Goal: Information Seeking & Learning: Learn about a topic

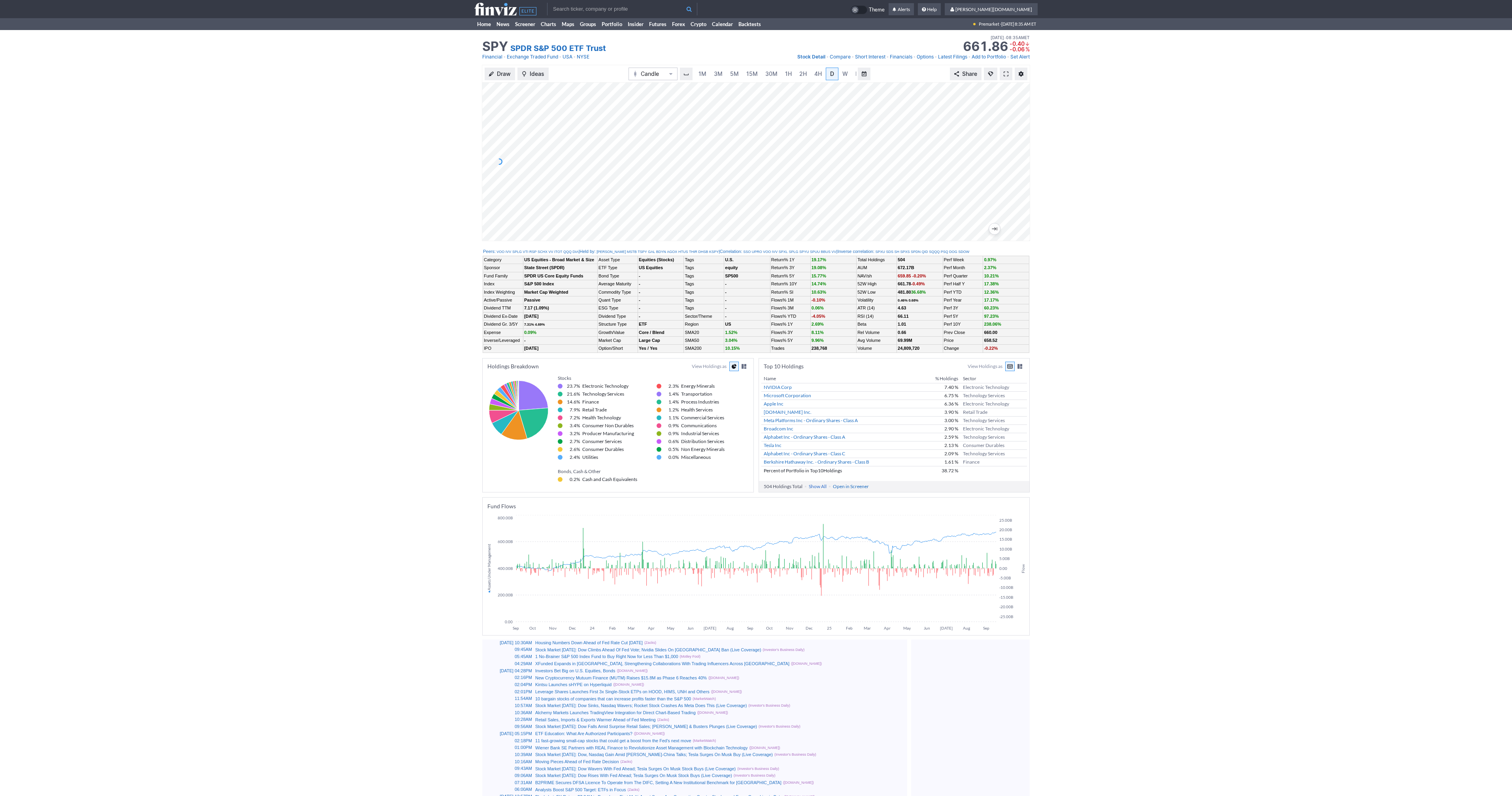
scroll to position [0, 8]
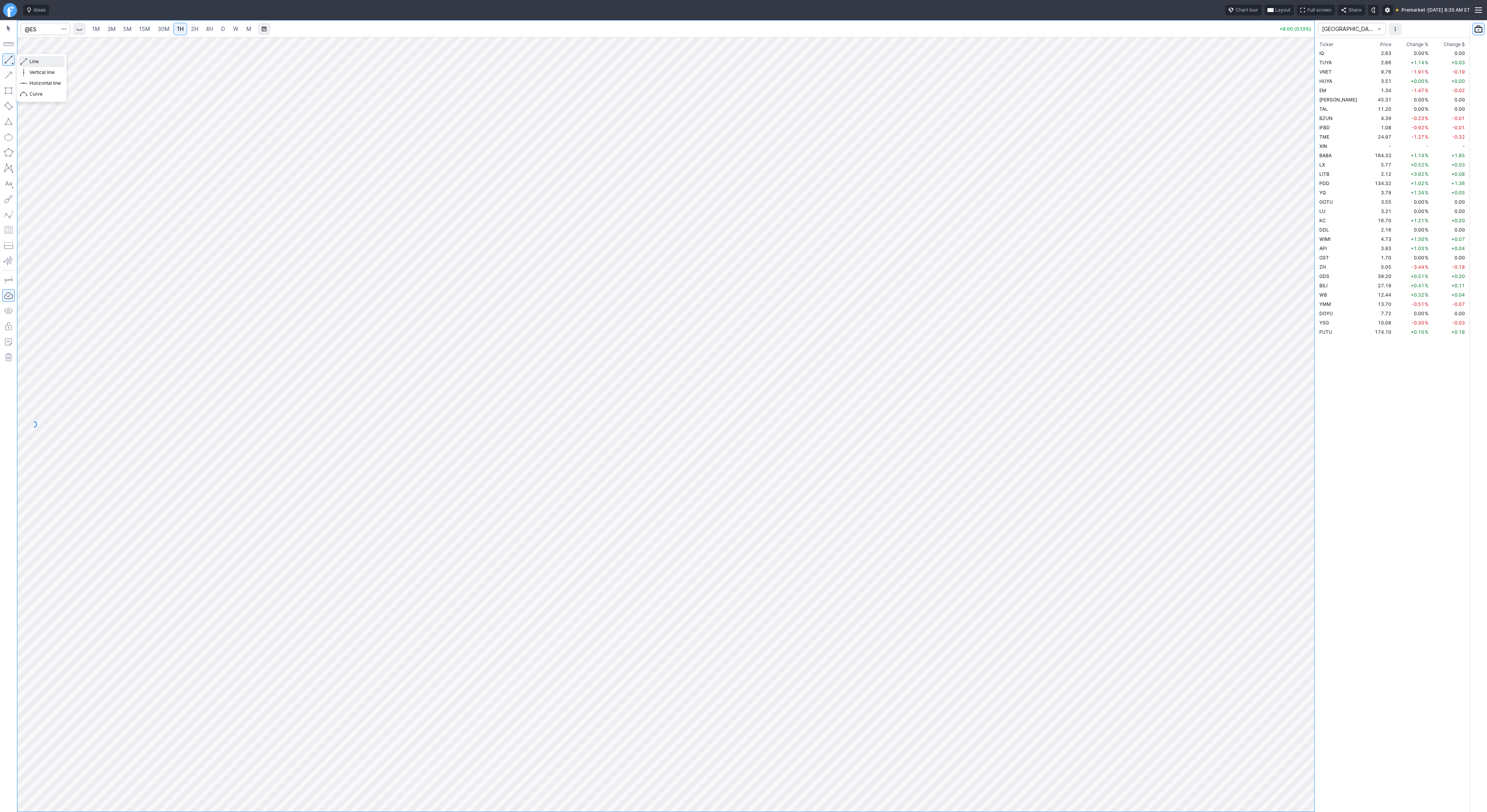
click at [42, 62] on span "Line" at bounding box center [45, 61] width 31 height 8
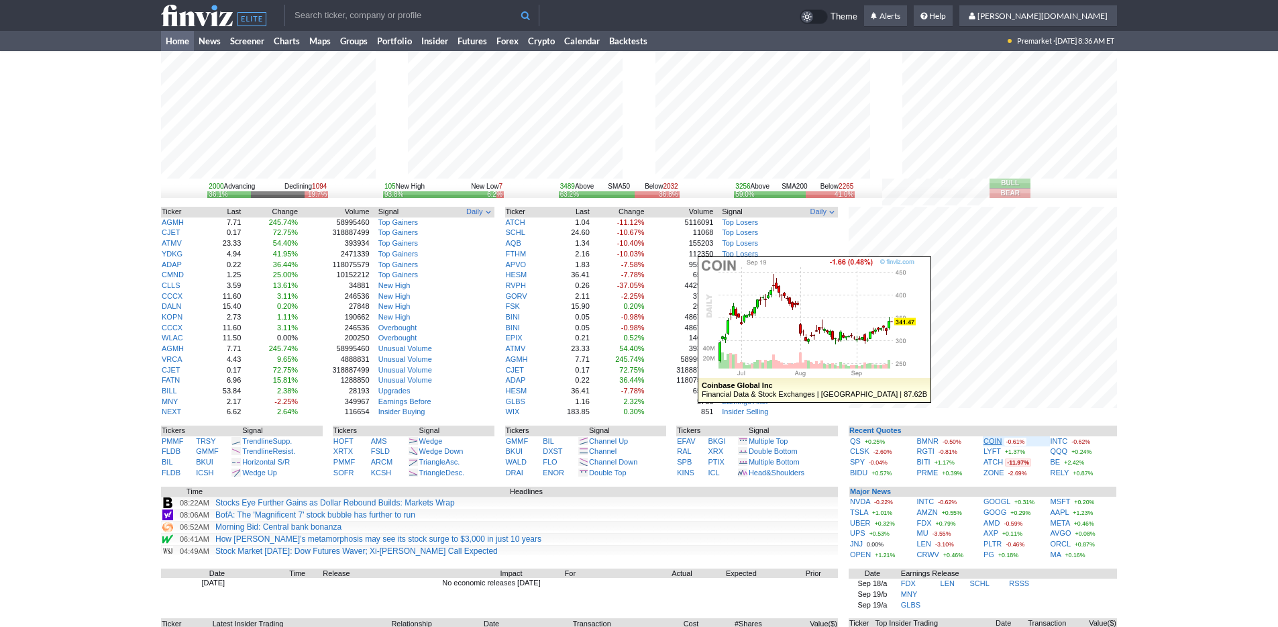
click at [985, 441] on link "COIN" at bounding box center [992, 441] width 19 height 8
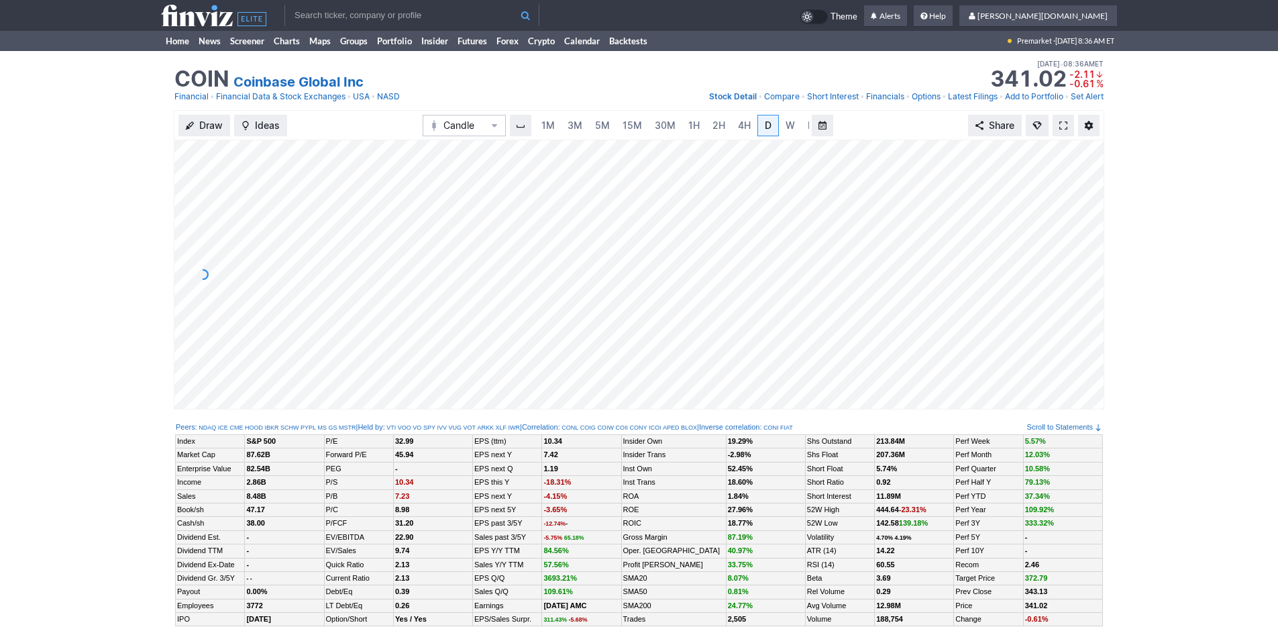
scroll to position [0, 13]
click at [569, 129] on link "3M" at bounding box center [561, 125] width 27 height 21
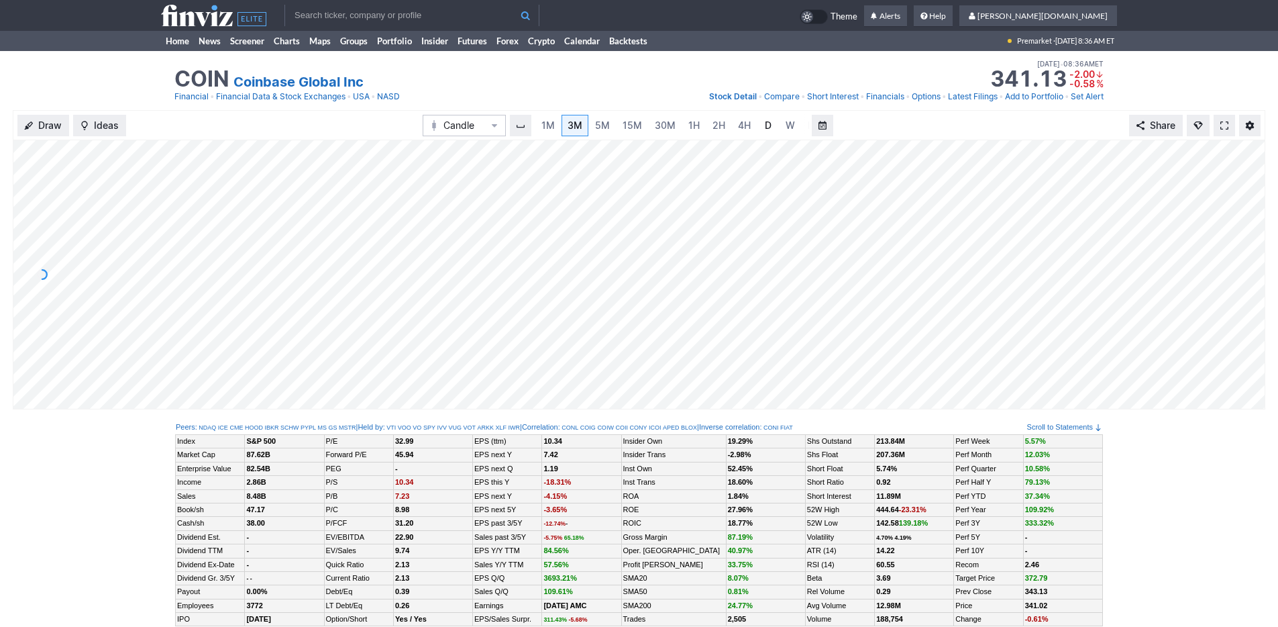
click at [767, 123] on span "D" at bounding box center [768, 124] width 7 height 11
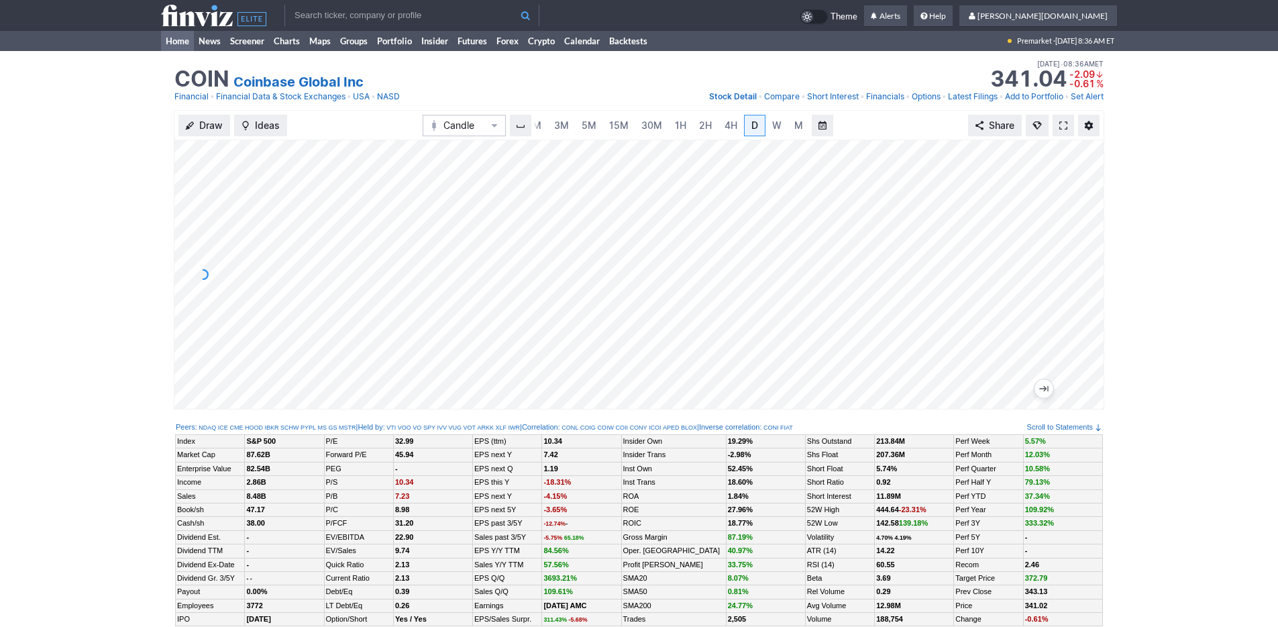
click at [176, 36] on link "Home" at bounding box center [177, 41] width 33 height 20
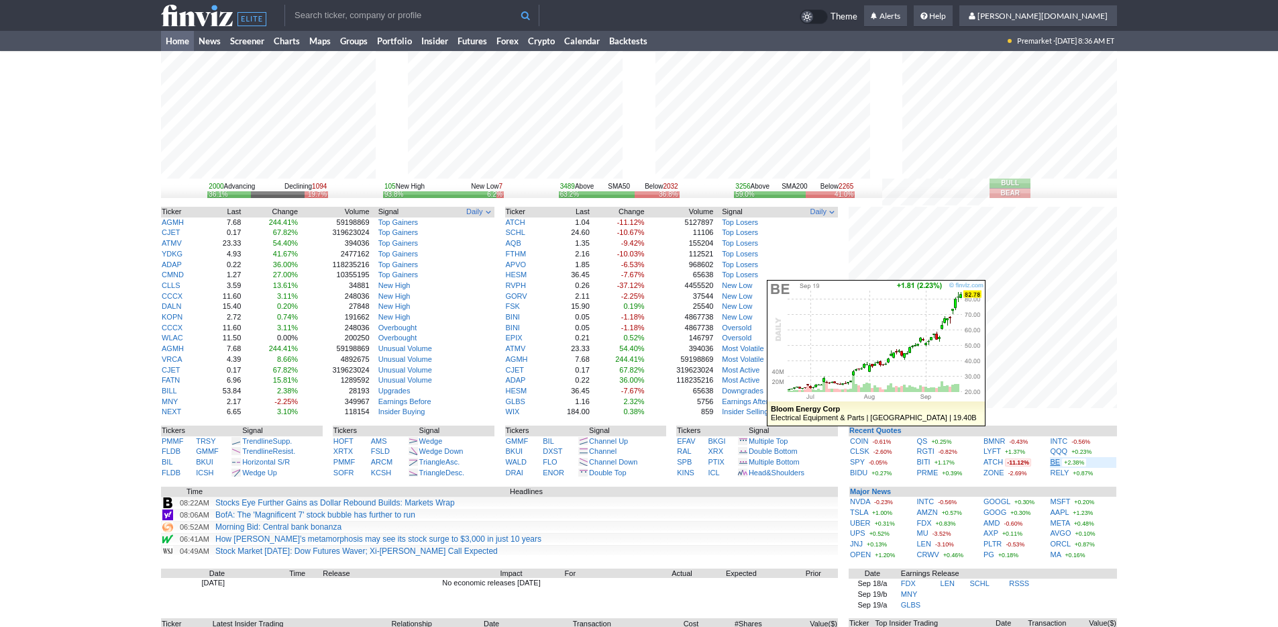
click at [1055, 464] on link "BE" at bounding box center [1056, 462] width 10 height 8
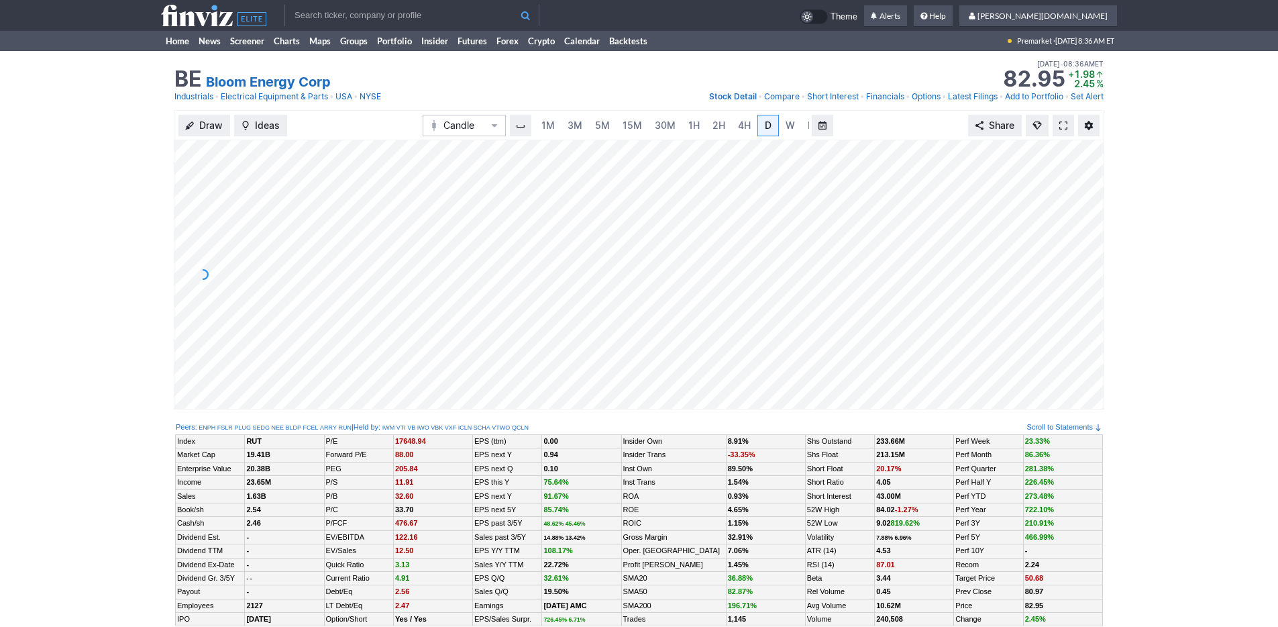
scroll to position [0, 13]
click at [775, 123] on span "W" at bounding box center [776, 124] width 9 height 11
click at [186, 46] on link "Home" at bounding box center [177, 41] width 33 height 20
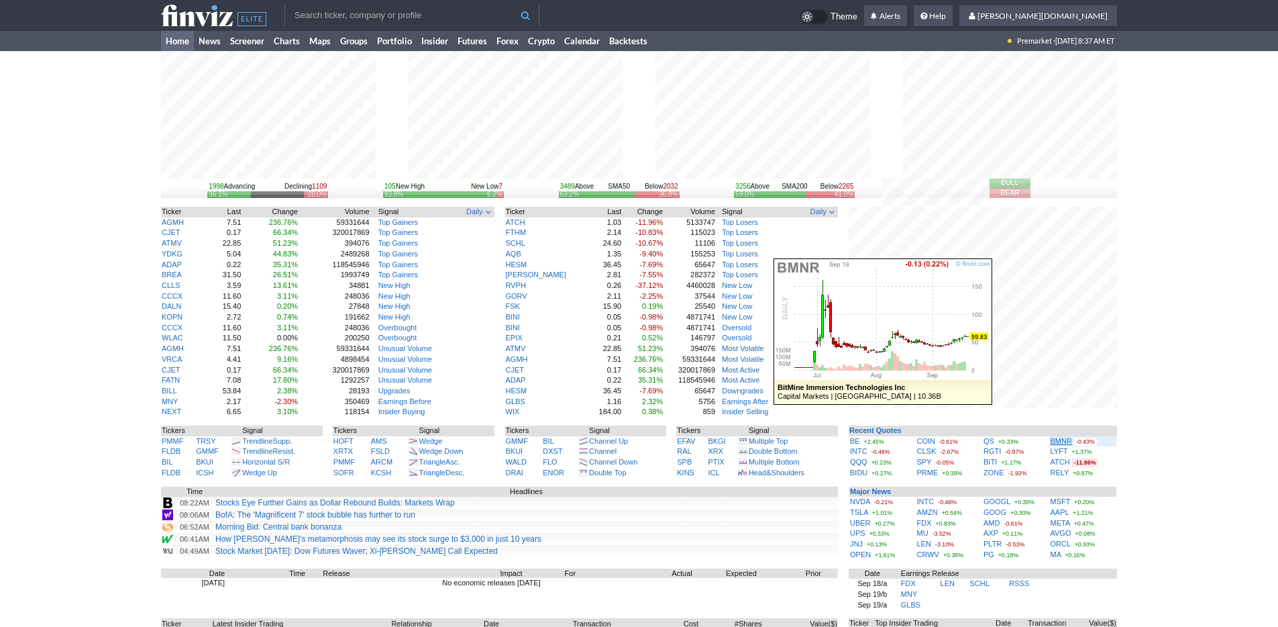
click at [1061, 443] on link "BMNR" at bounding box center [1061, 441] width 21 height 8
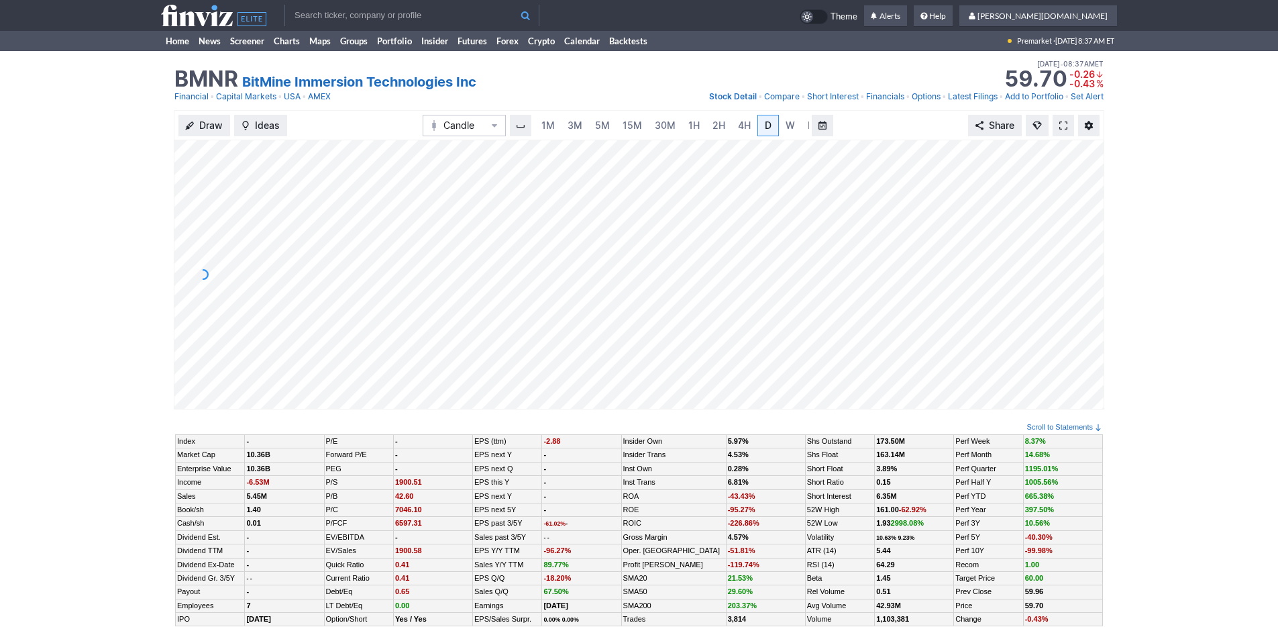
scroll to position [0, 13]
click at [583, 125] on span "5M" at bounding box center [589, 124] width 15 height 11
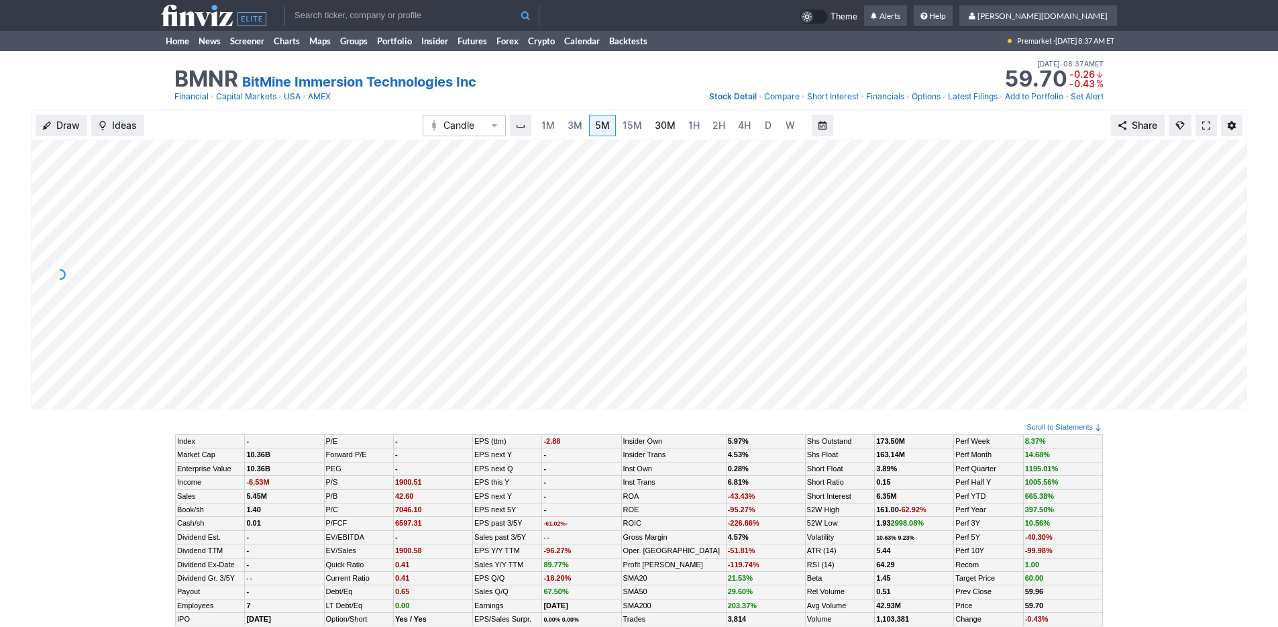
click at [655, 119] on span "30M" at bounding box center [665, 124] width 21 height 11
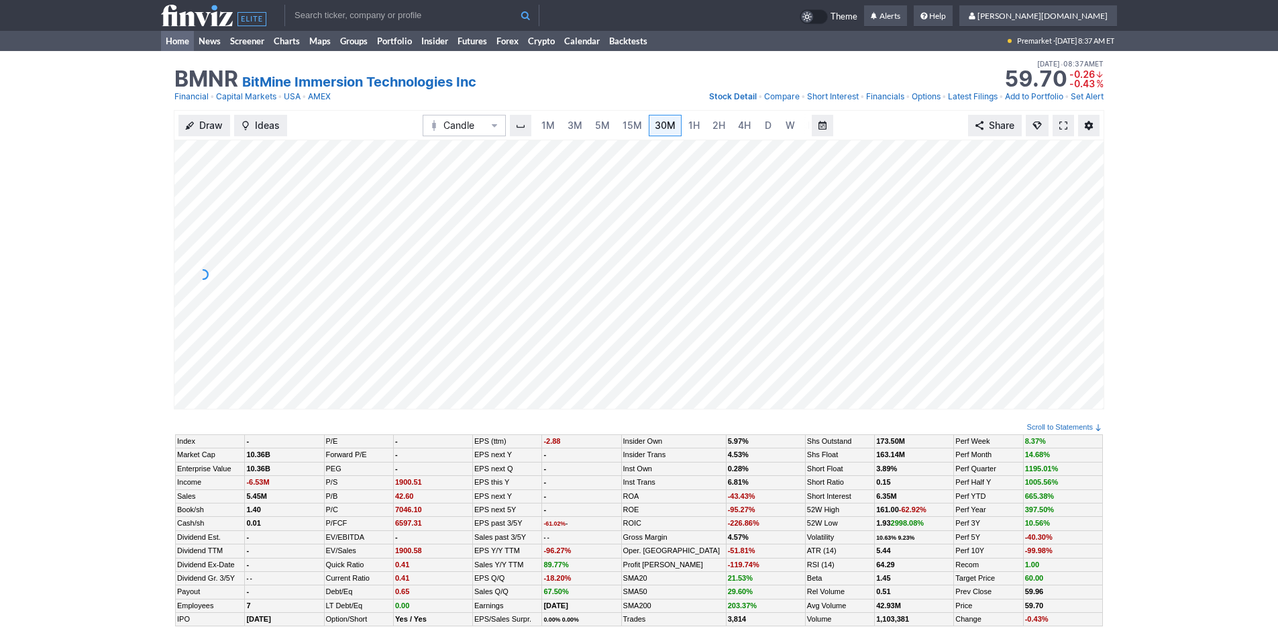
click at [162, 37] on link "Home" at bounding box center [177, 41] width 33 height 20
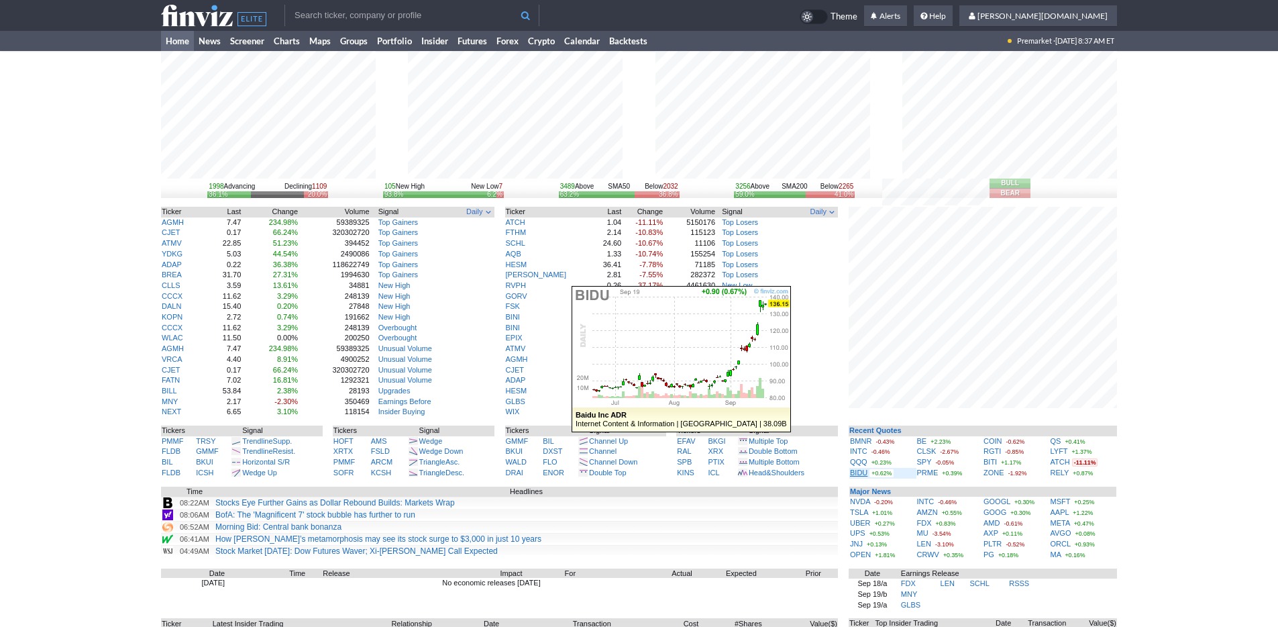
click at [859, 470] on link "BIDU" at bounding box center [858, 472] width 17 height 8
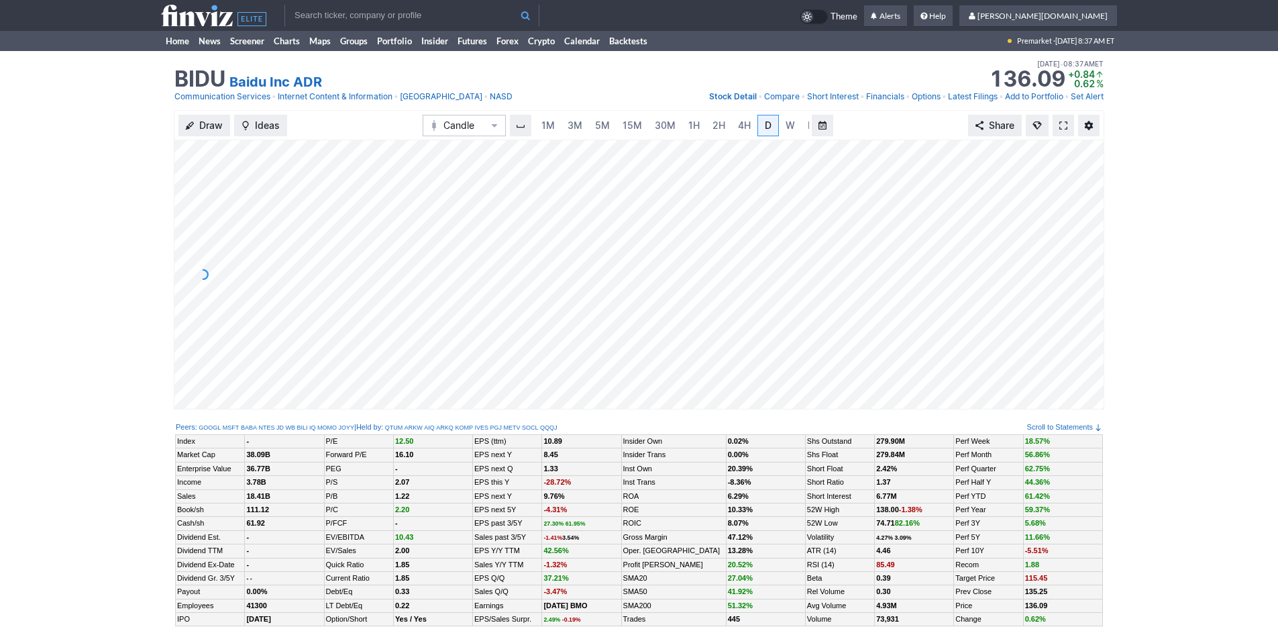
scroll to position [0, 13]
click at [170, 42] on link "Home" at bounding box center [177, 41] width 33 height 20
